Goal: Transaction & Acquisition: Book appointment/travel/reservation

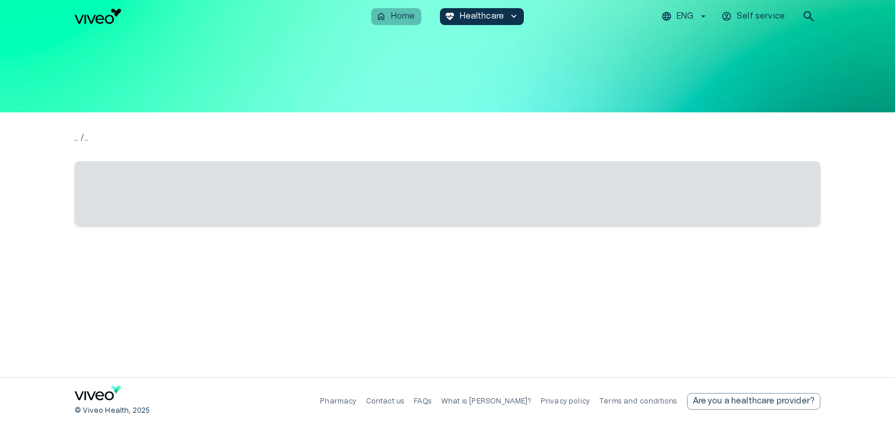
click at [394, 22] on button "home Home" at bounding box center [396, 16] width 50 height 17
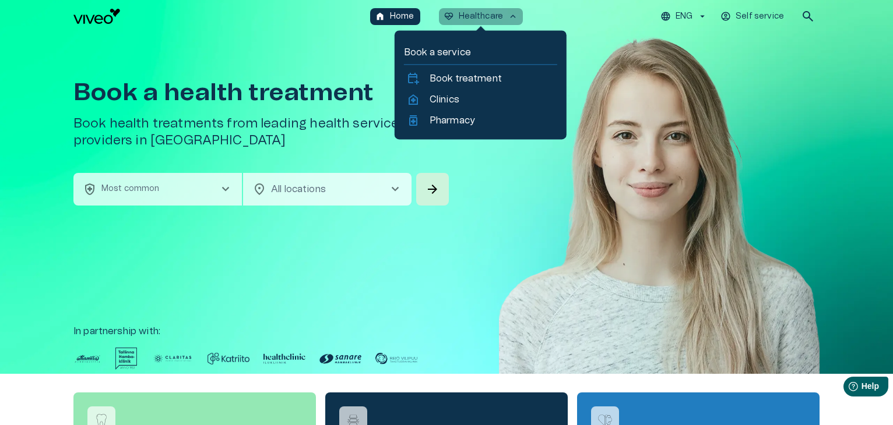
click at [492, 13] on p "Healthcare" at bounding box center [481, 16] width 45 height 12
click at [465, 20] on p "Healthcare" at bounding box center [481, 16] width 45 height 12
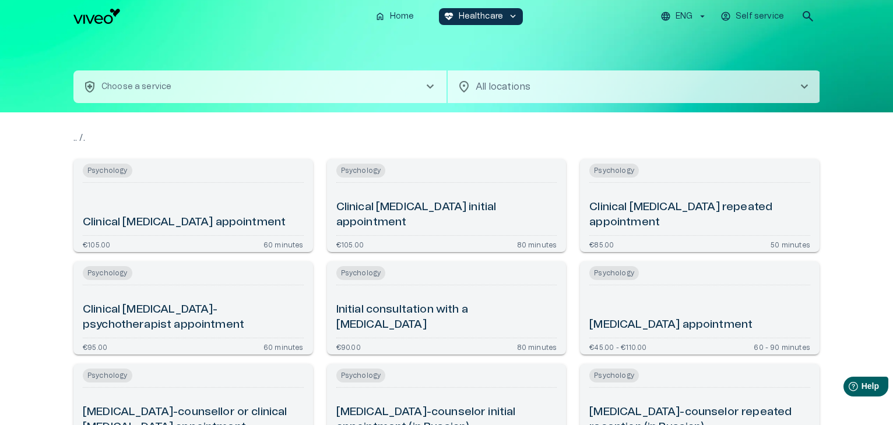
type input "**********"
click at [221, 87] on button "health_and_safety Mental Health - Psychology chevron_right" at bounding box center [259, 87] width 373 height 33
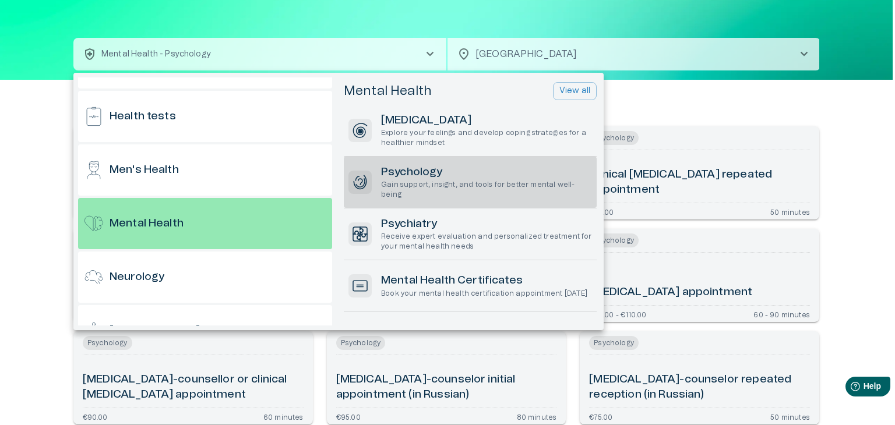
scroll to position [599, 0]
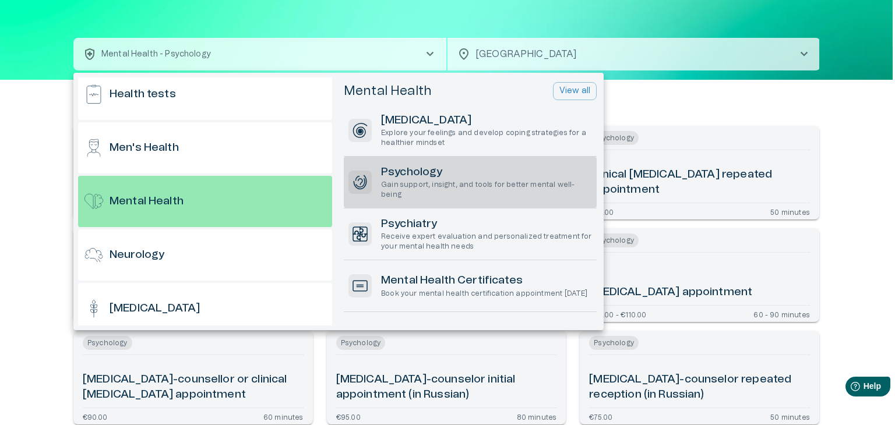
click at [27, 239] on div at bounding box center [447, 212] width 895 height 425
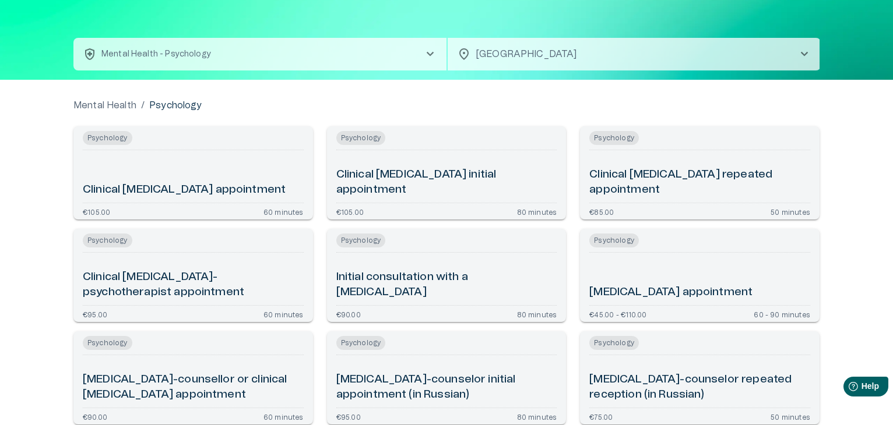
click at [266, 60] on button "health_and_safety Mental Health - Psychology chevron_right" at bounding box center [259, 54] width 373 height 33
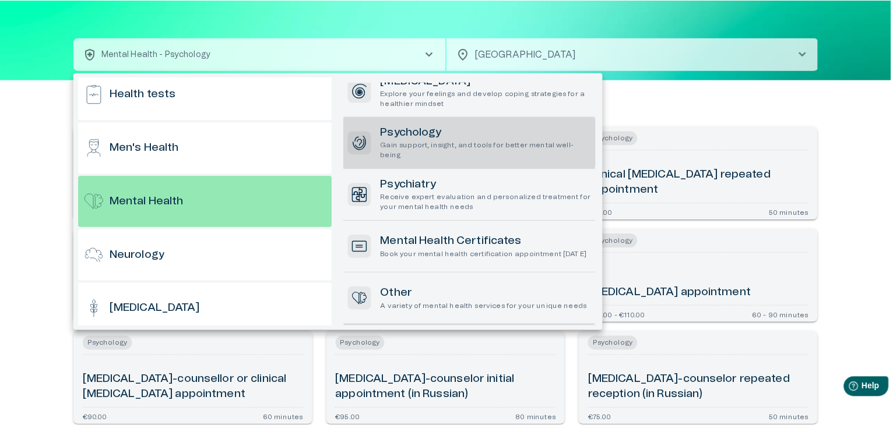
scroll to position [0, 0]
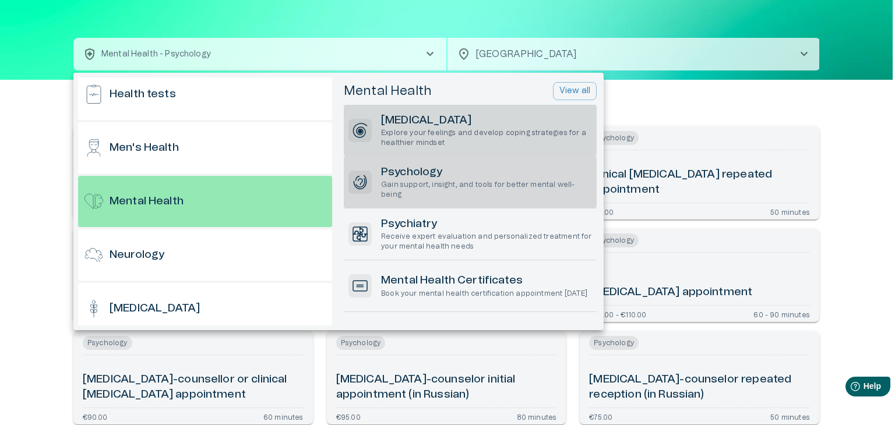
click at [543, 129] on p "Explore your feelings and develop coping strategies for a healthier mindset" at bounding box center [486, 138] width 211 height 20
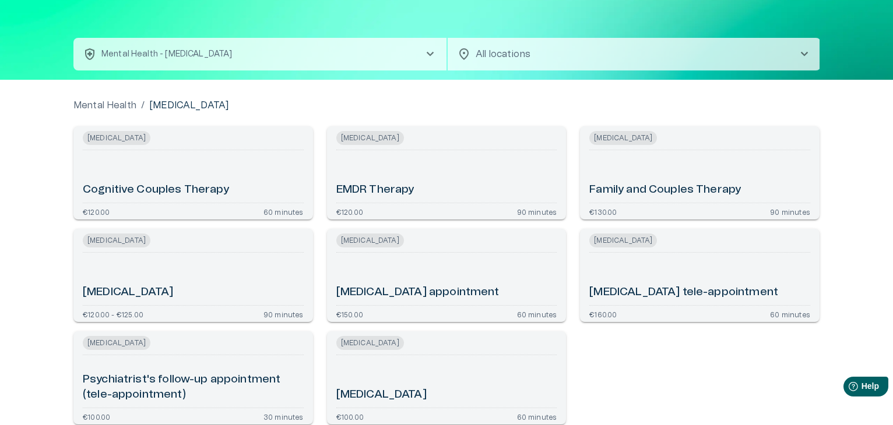
scroll to position [16, 0]
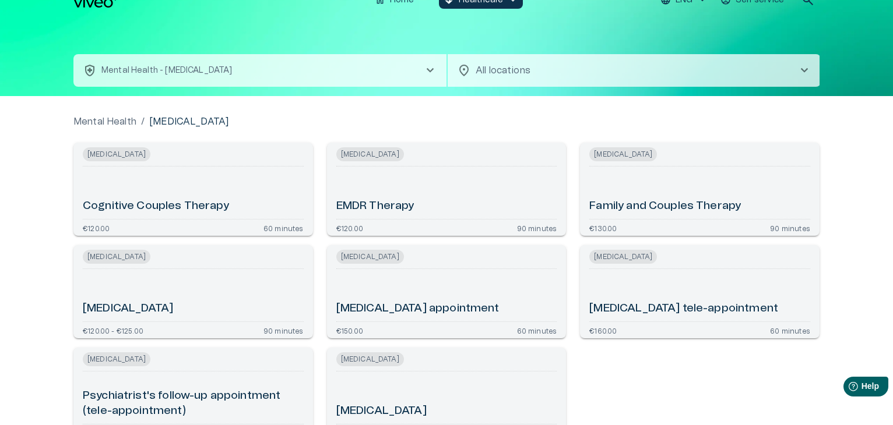
click at [368, 66] on button "health_and_safety Mental Health - Psychotherapy chevron_right" at bounding box center [259, 70] width 373 height 33
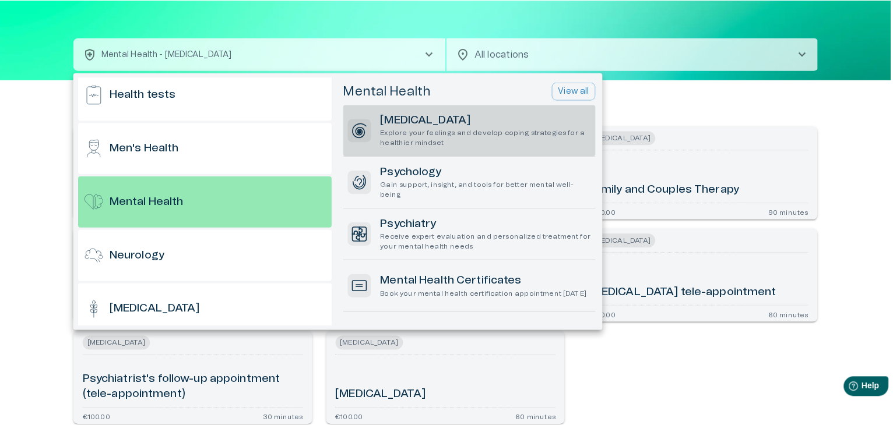
scroll to position [599, 0]
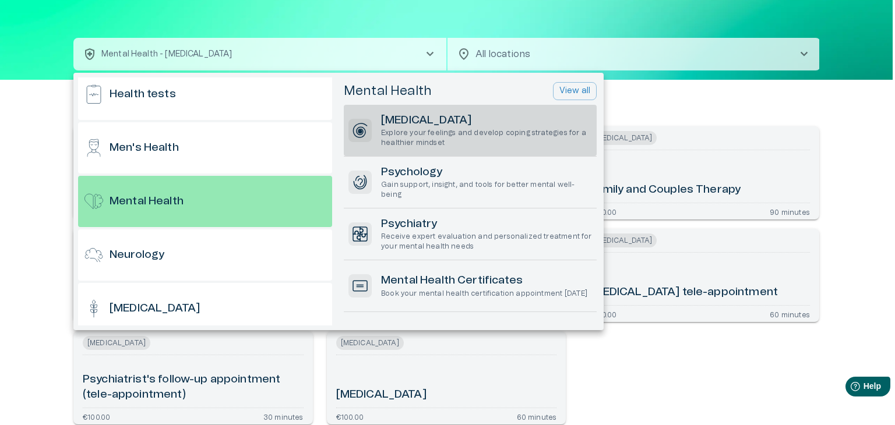
click at [431, 133] on p "Explore your feelings and develop coping strategies for a healthier mindset" at bounding box center [486, 138] width 211 height 20
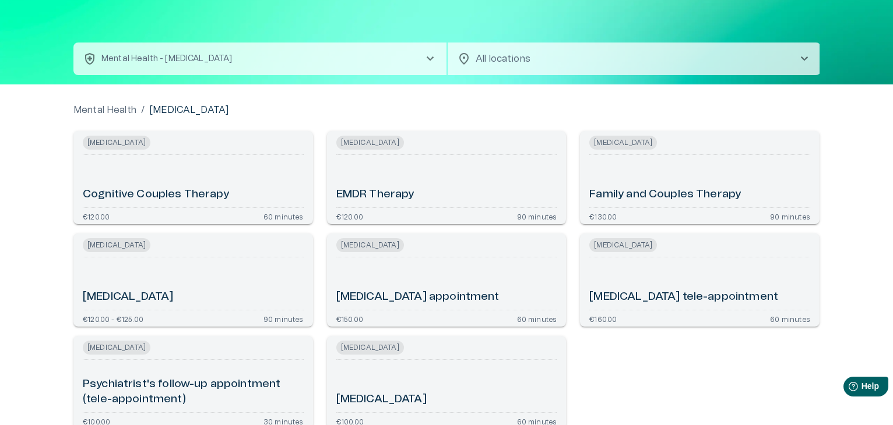
scroll to position [21, 0]
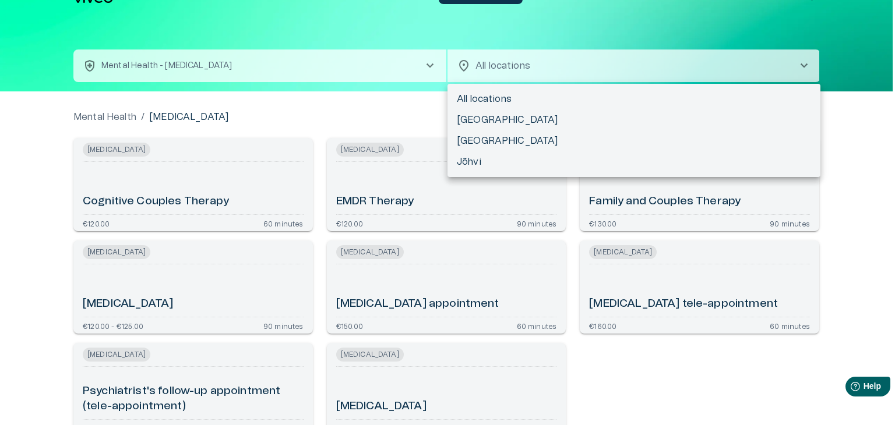
click at [559, 61] on body "We value your privacy We use cookies to enhance your browsing experience, serve…" at bounding box center [447, 191] width 895 height 425
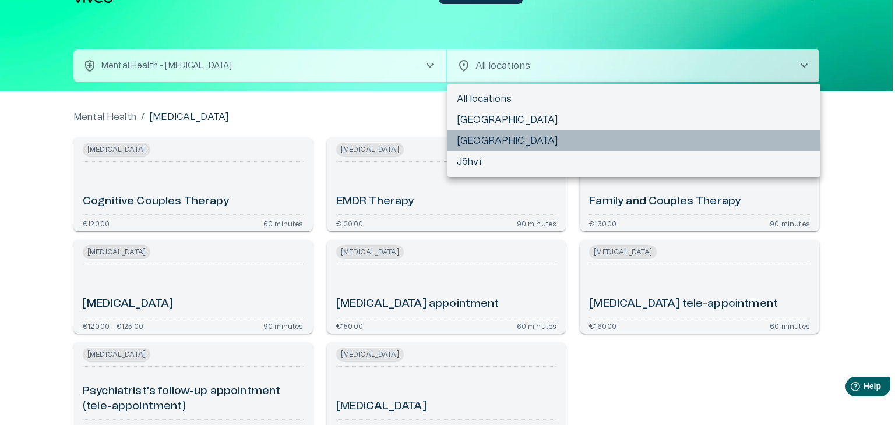
click at [472, 135] on li "Tartu" at bounding box center [634, 141] width 373 height 21
type input "**********"
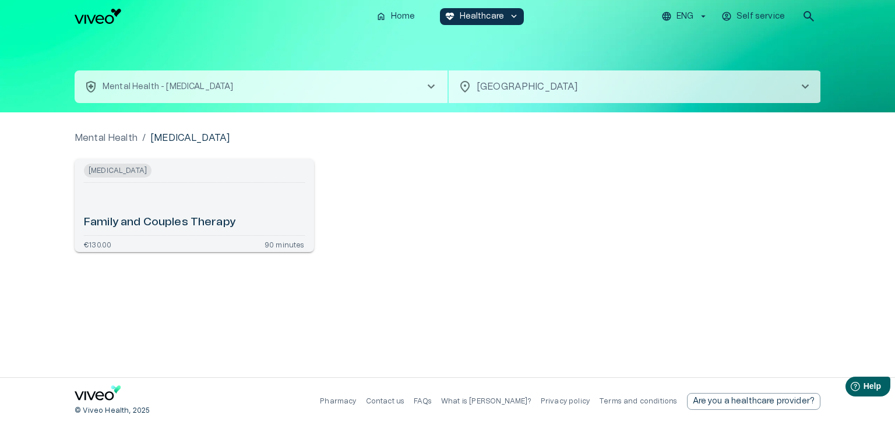
click at [286, 84] on button "health_and_safety Mental Health - Psychotherapy chevron_right" at bounding box center [261, 87] width 373 height 33
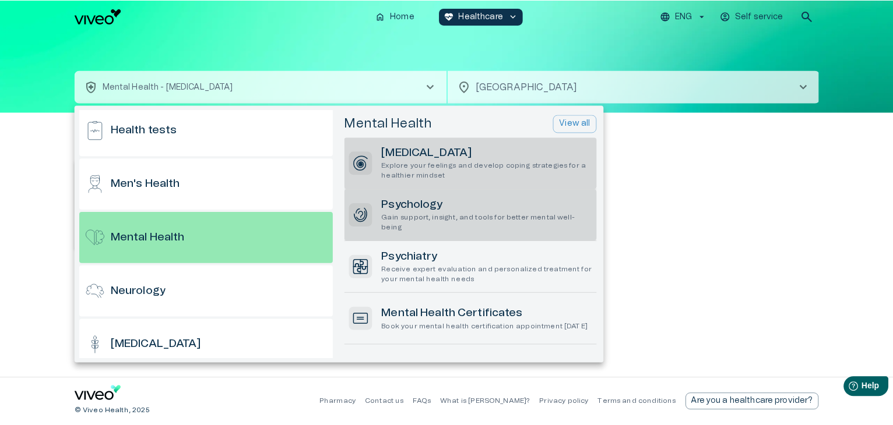
scroll to position [599, 0]
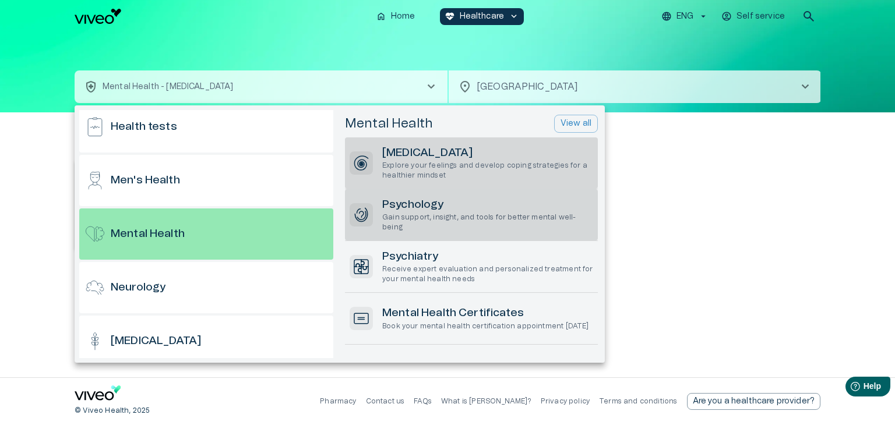
click at [381, 216] on div "Psychology Gain support, insight, and tools for better mental well-being" at bounding box center [471, 214] width 253 height 51
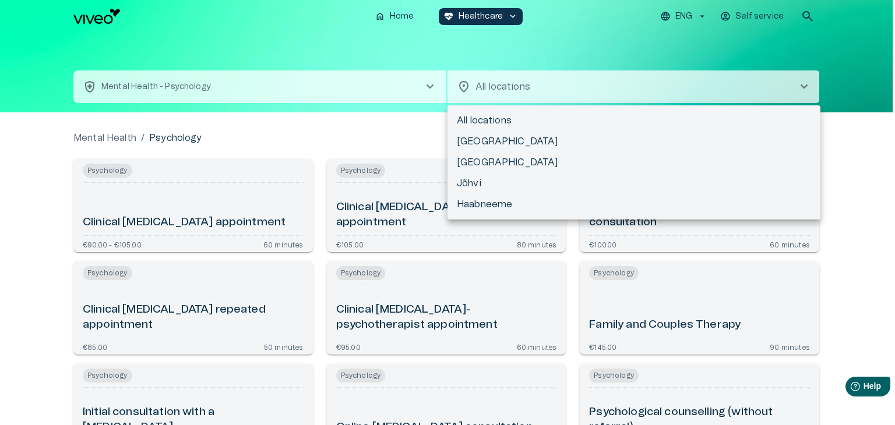
click at [503, 85] on body "We value your privacy We use cookies to enhance your browsing experience, serve…" at bounding box center [447, 212] width 895 height 425
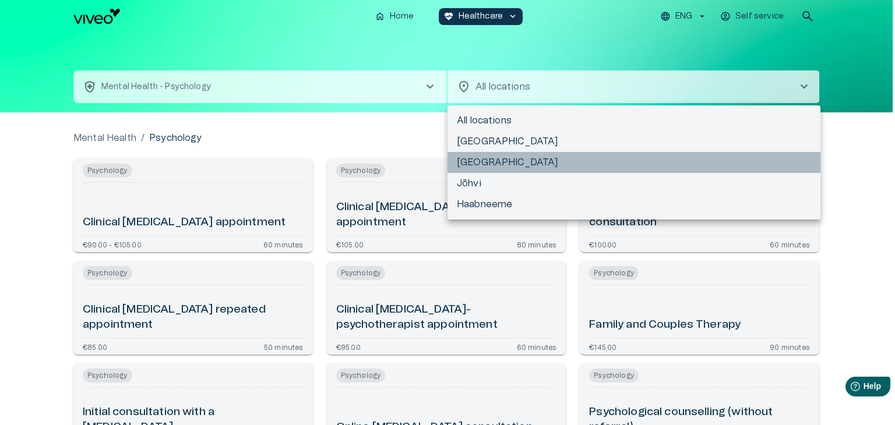
click at [478, 167] on li "Tartu" at bounding box center [634, 162] width 373 height 21
type input "**********"
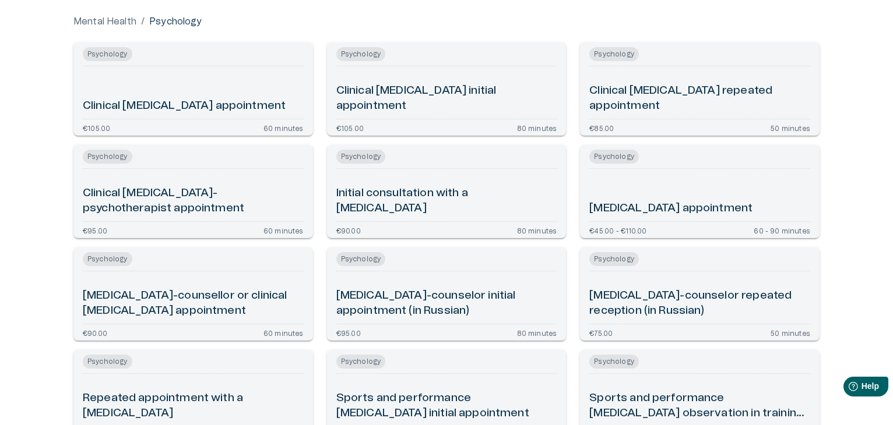
scroll to position [112, 0]
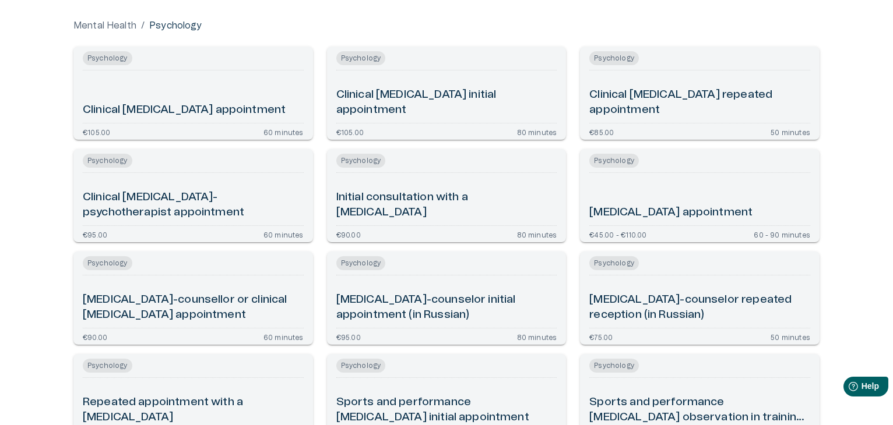
click at [398, 214] on h6 "Initial consultation with a psychologist" at bounding box center [446, 205] width 221 height 31
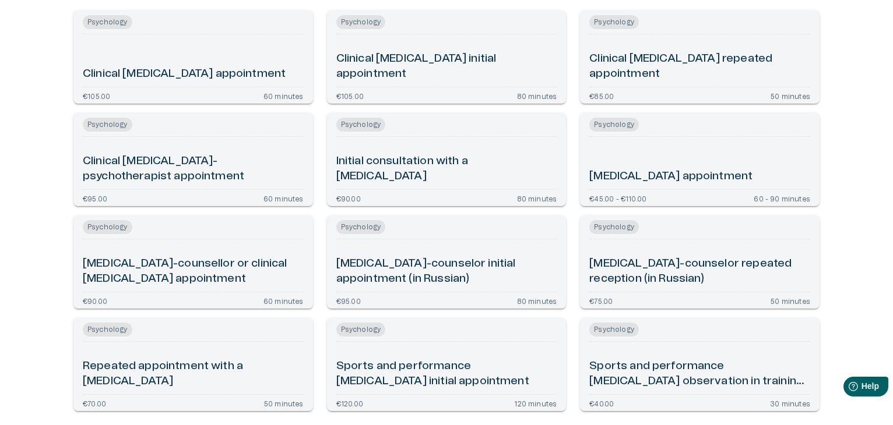
scroll to position [147, 0]
drag, startPoint x: 628, startPoint y: 175, endPoint x: 599, endPoint y: 175, distance: 29.1
click at [599, 175] on h6 "Psychologist appointment" at bounding box center [670, 178] width 163 height 16
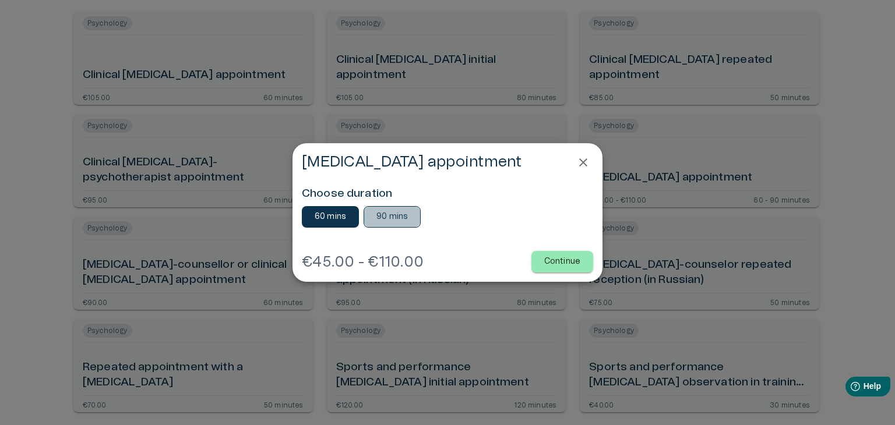
click at [399, 215] on p "90 mins" at bounding box center [391, 217] width 31 height 12
click at [343, 211] on p "60 mins" at bounding box center [330, 217] width 31 height 12
click at [403, 214] on p "90 mins" at bounding box center [391, 217] width 31 height 12
click at [580, 161] on icon "Close" at bounding box center [583, 163] width 14 height 14
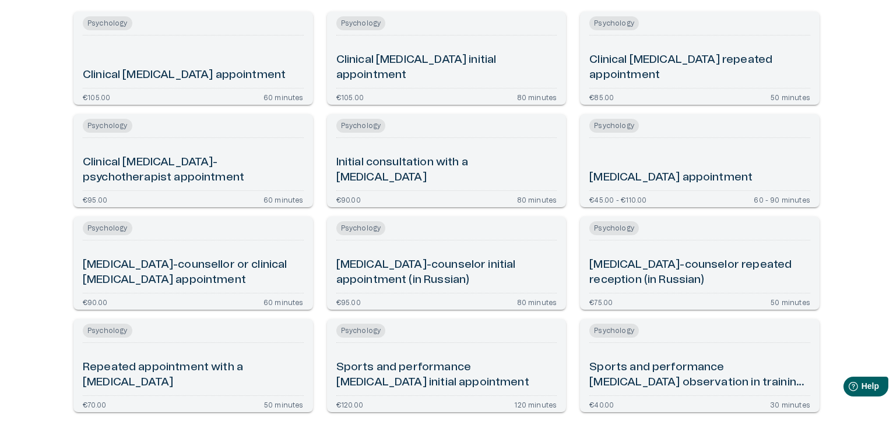
click at [427, 175] on h6 "Initial consultation with a psychologist" at bounding box center [446, 170] width 221 height 31
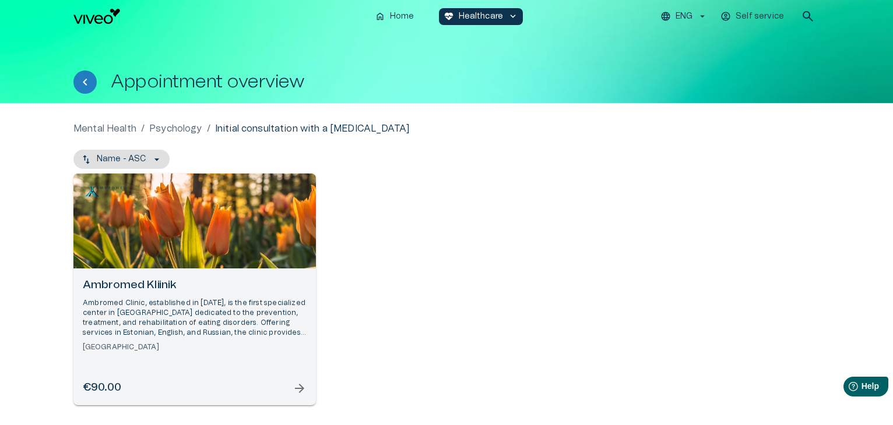
click at [154, 283] on h6 "Ambromed Kliinik" at bounding box center [195, 286] width 224 height 16
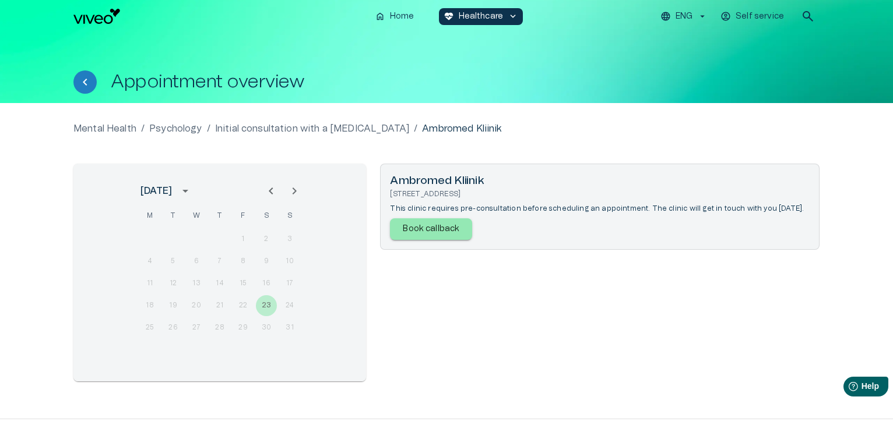
scroll to position [41, 0]
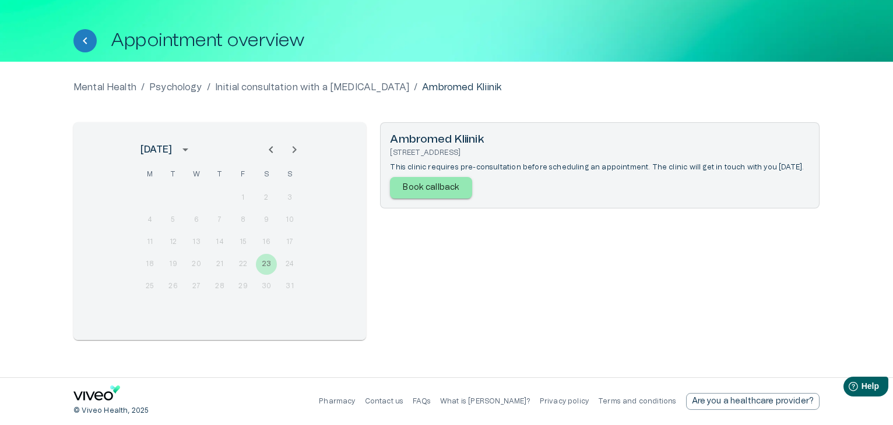
click at [217, 287] on div "25 26 27 28 29 30 31" at bounding box center [219, 286] width 186 height 21
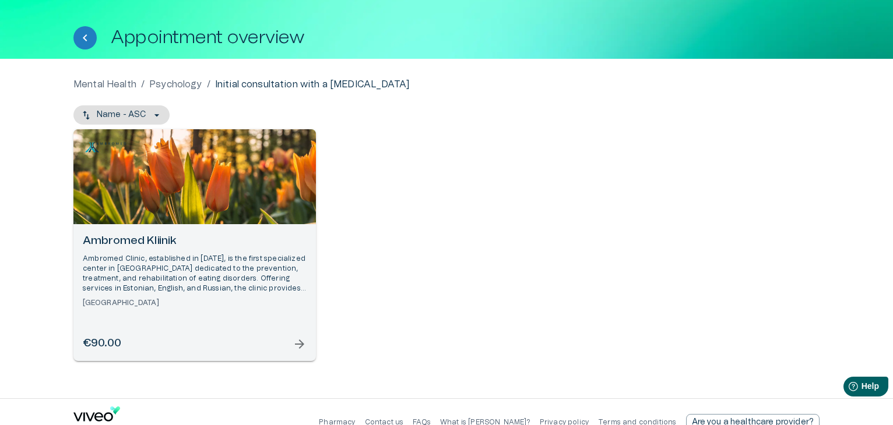
scroll to position [44, 0]
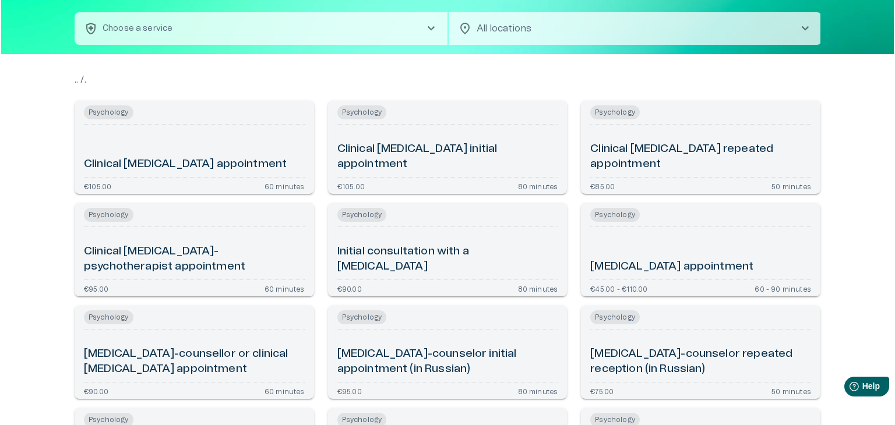
scroll to position [110, 0]
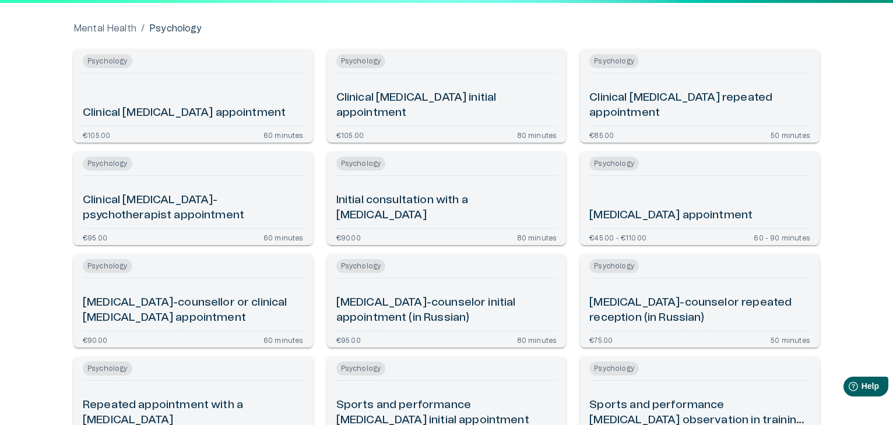
type input "**********"
click at [640, 215] on h6 "Psychologist appointment" at bounding box center [670, 216] width 163 height 16
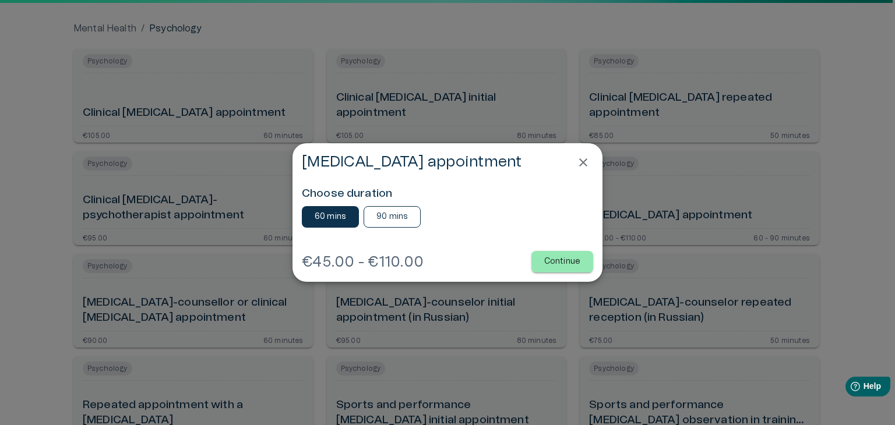
click at [409, 224] on button "90 mins" at bounding box center [392, 217] width 57 height 22
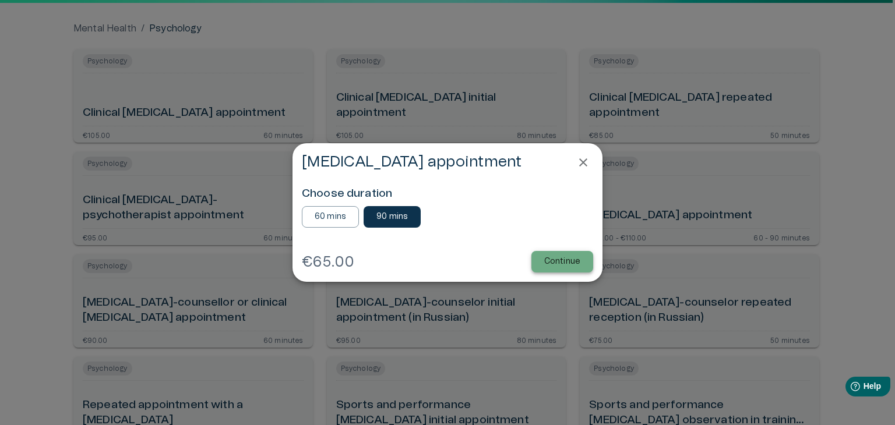
click at [565, 266] on p "Continue" at bounding box center [562, 262] width 36 height 12
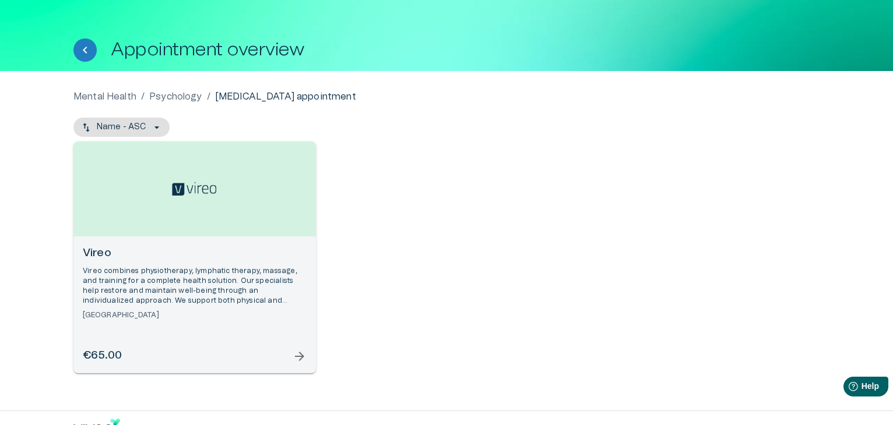
scroll to position [33, 0]
click at [298, 351] on span "arrow_forward" at bounding box center [300, 356] width 14 height 14
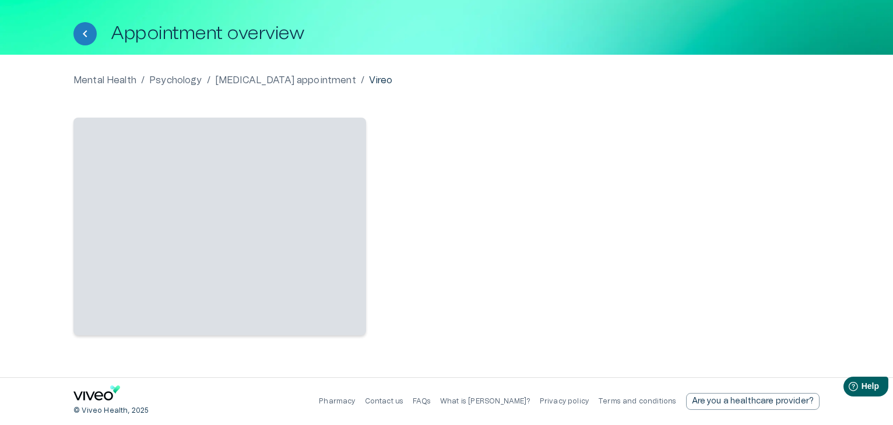
scroll to position [41, 0]
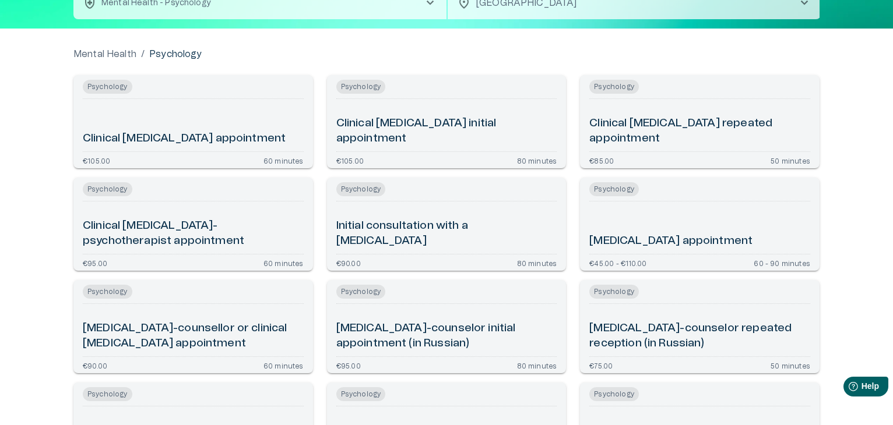
scroll to position [83, 0]
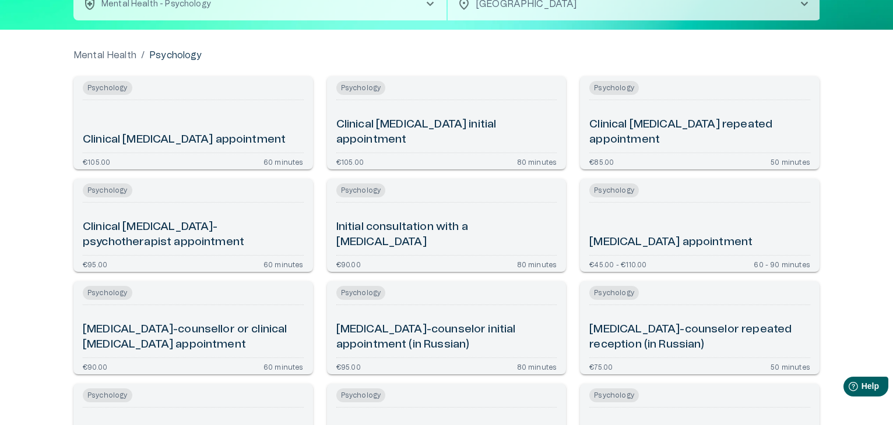
click at [217, 235] on h6 "Clinical psychologist-psychotherapist appointment" at bounding box center [193, 235] width 221 height 31
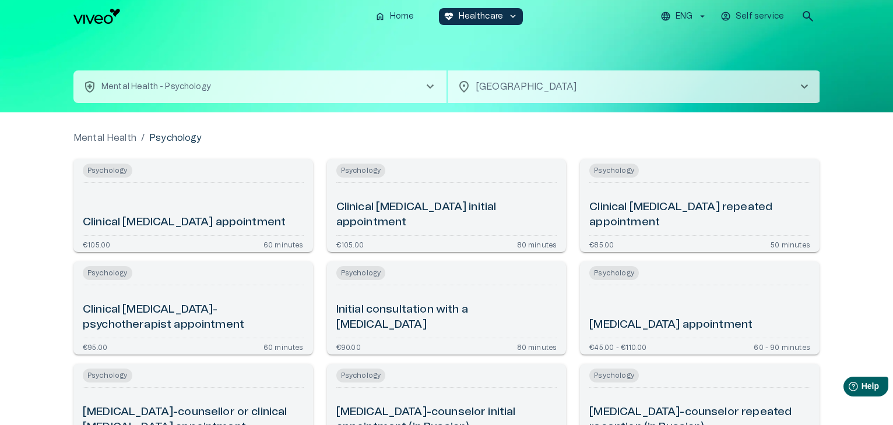
click at [327, 90] on button "health_and_safety Mental Health - Psychology chevron_right" at bounding box center [259, 87] width 373 height 33
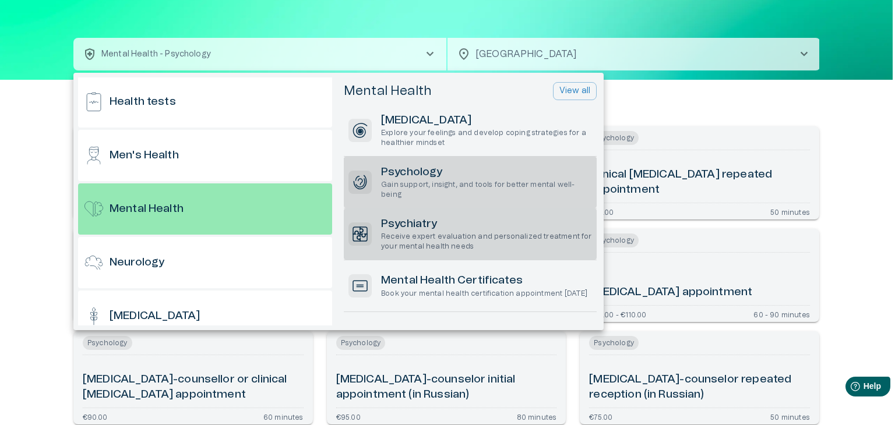
scroll to position [599, 0]
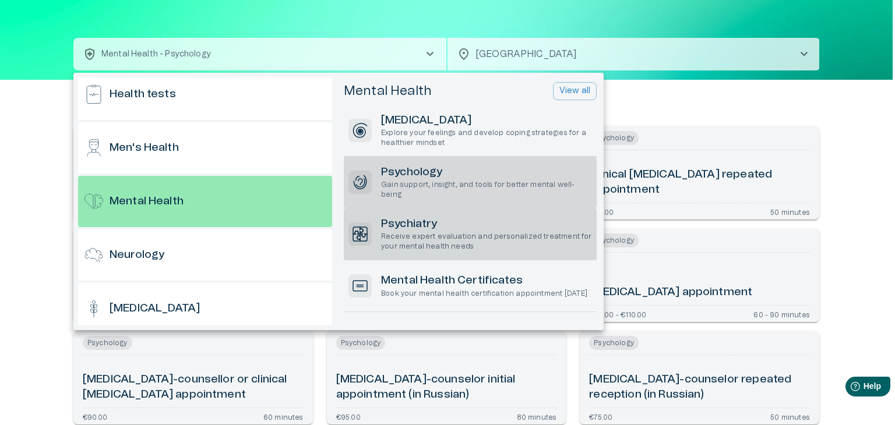
click at [397, 230] on h6 "Psychiatry" at bounding box center [486, 225] width 211 height 16
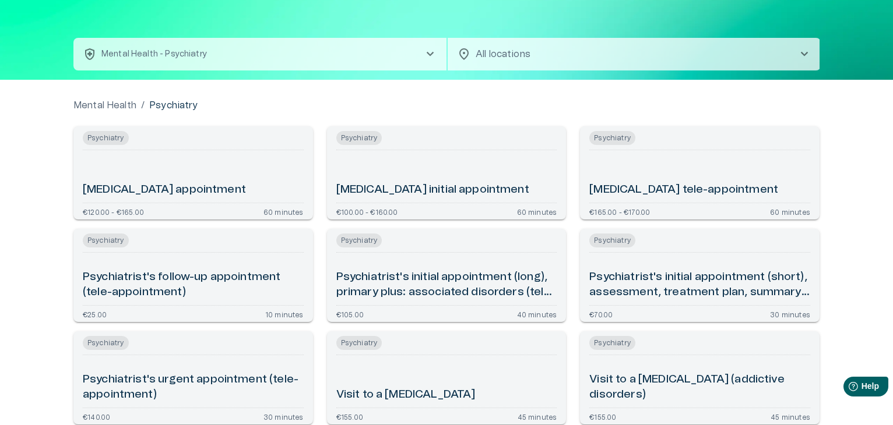
click at [328, 57] on button "health_and_safety Mental Health - Psychiatry chevron_right" at bounding box center [259, 54] width 373 height 33
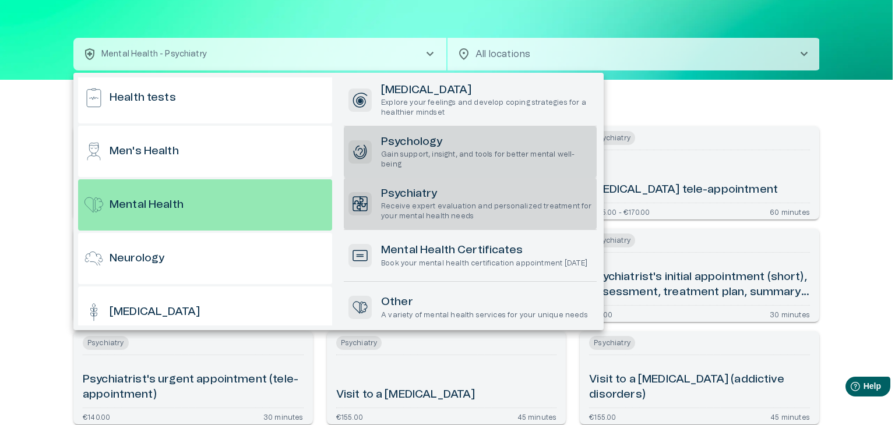
scroll to position [599, 0]
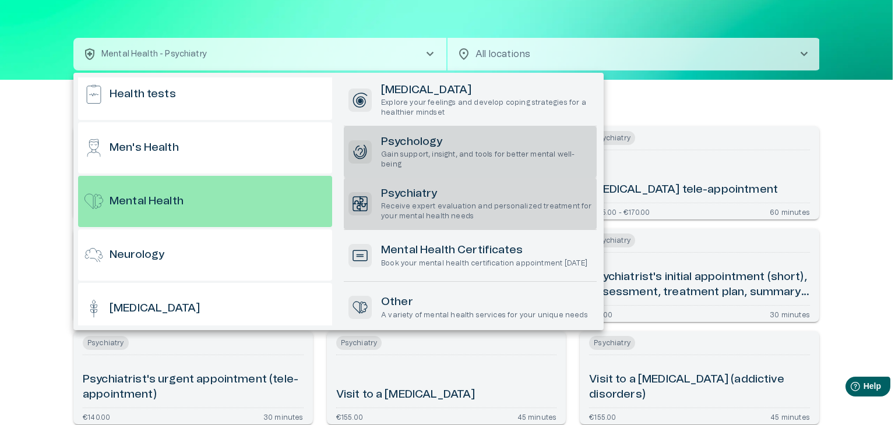
click at [386, 157] on p "Gain support, insight, and tools for better mental well-being" at bounding box center [486, 160] width 211 height 20
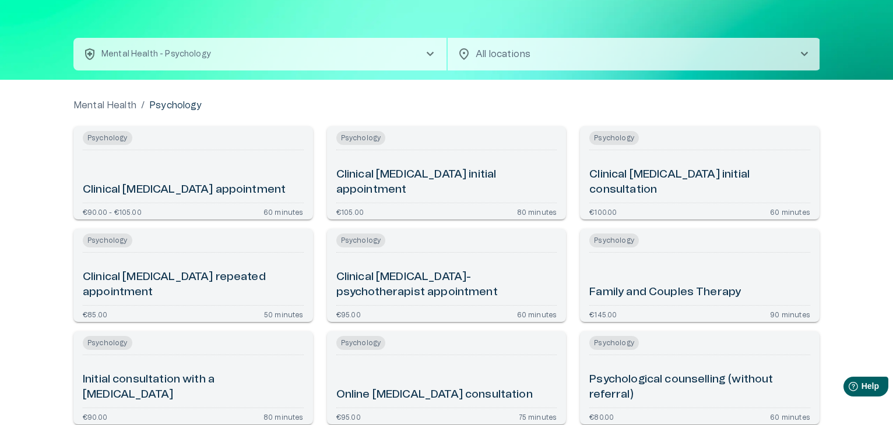
click at [261, 54] on button "health_and_safety Mental Health - Psychology chevron_right" at bounding box center [259, 54] width 373 height 33
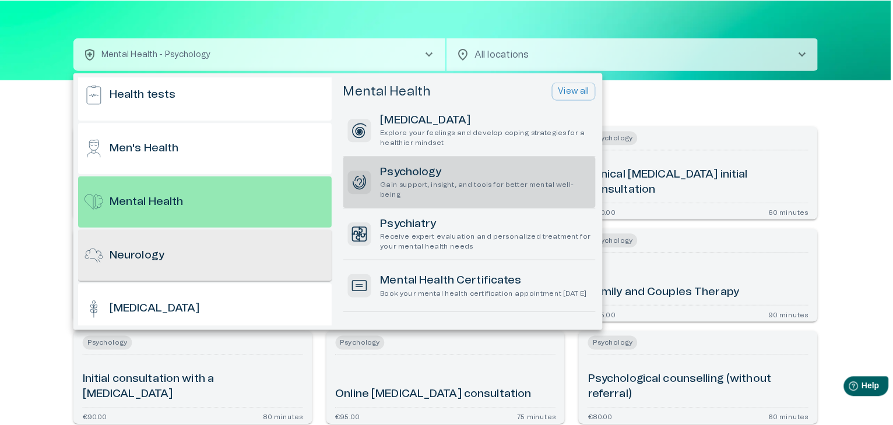
scroll to position [599, 0]
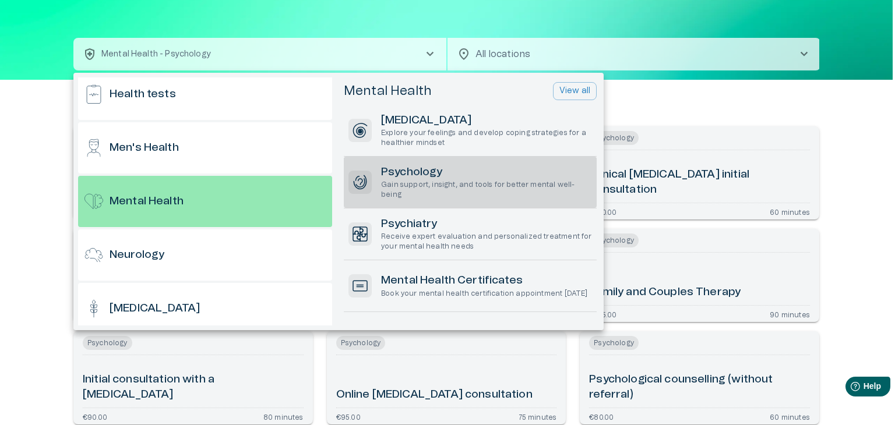
click at [19, 159] on div at bounding box center [447, 212] width 895 height 425
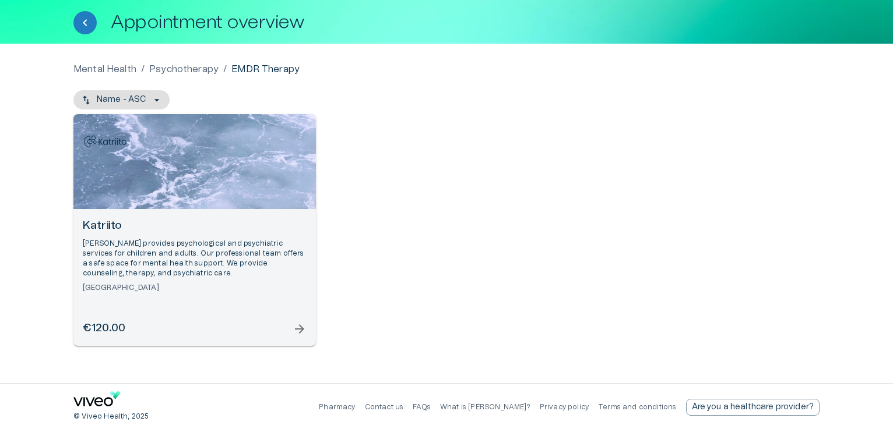
scroll to position [60, 0]
